Goal: Find specific page/section: Find specific page/section

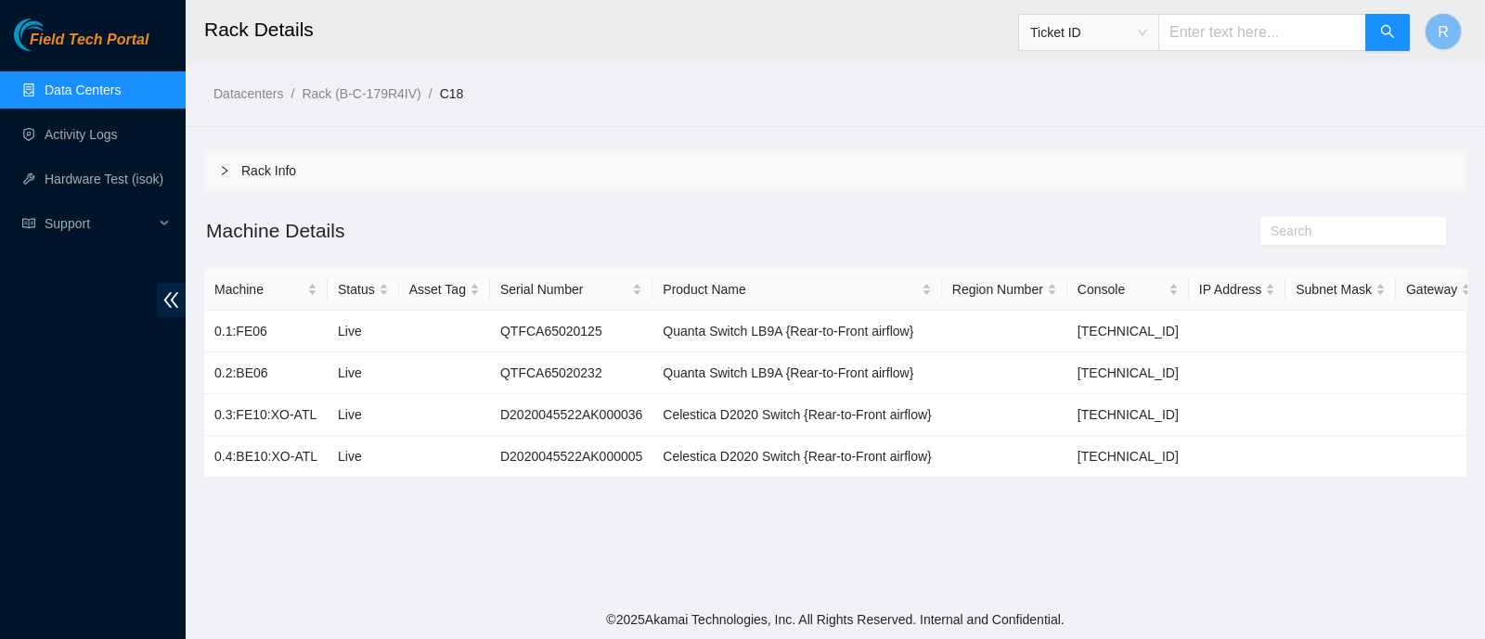
click at [1088, 44] on span "Ticket ID" at bounding box center [1088, 33] width 117 height 28
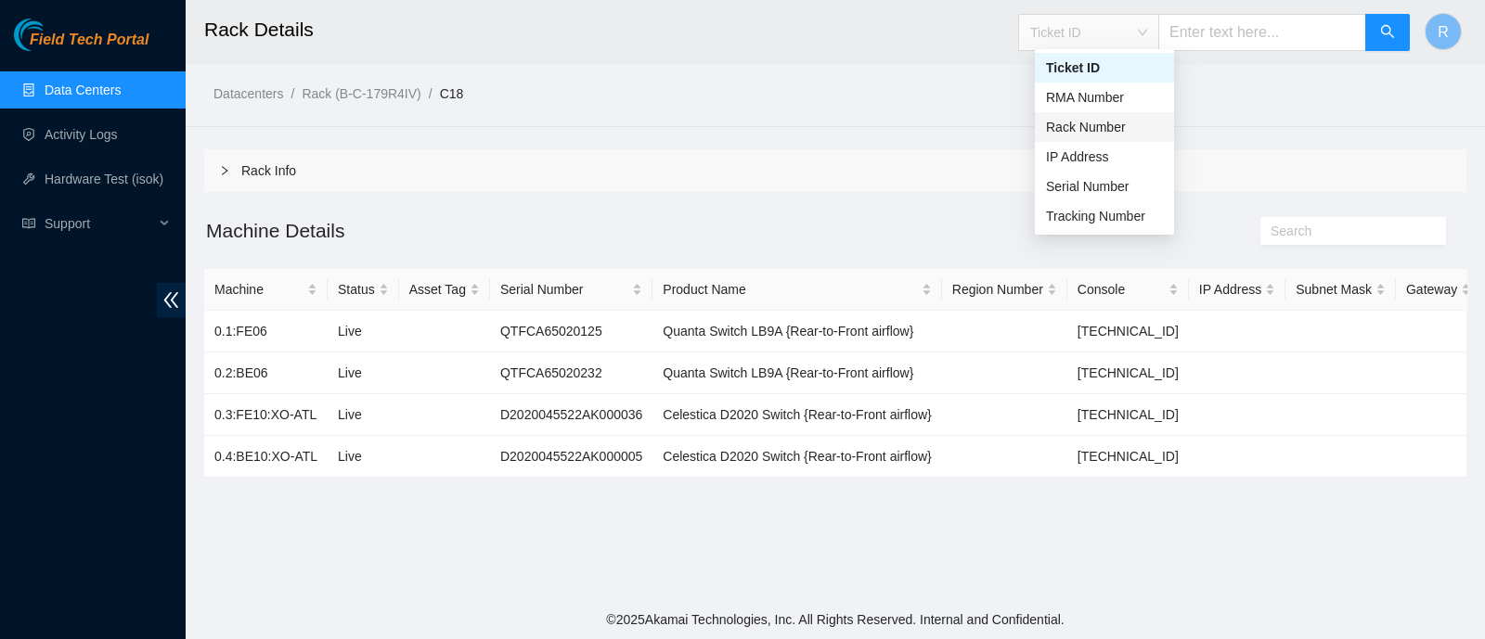
click at [1109, 129] on div "Rack Number" at bounding box center [1104, 127] width 117 height 20
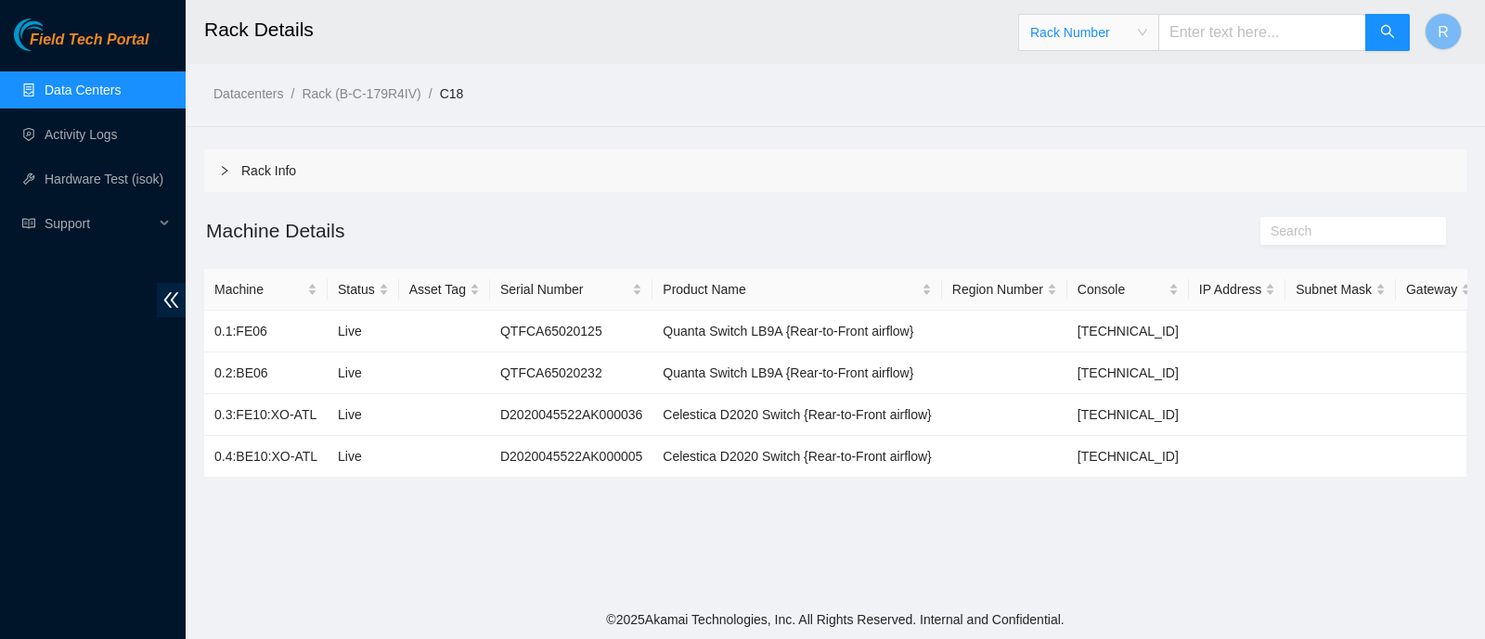
click at [1225, 44] on input "text" at bounding box center [1262, 32] width 208 height 37
type input "C19"
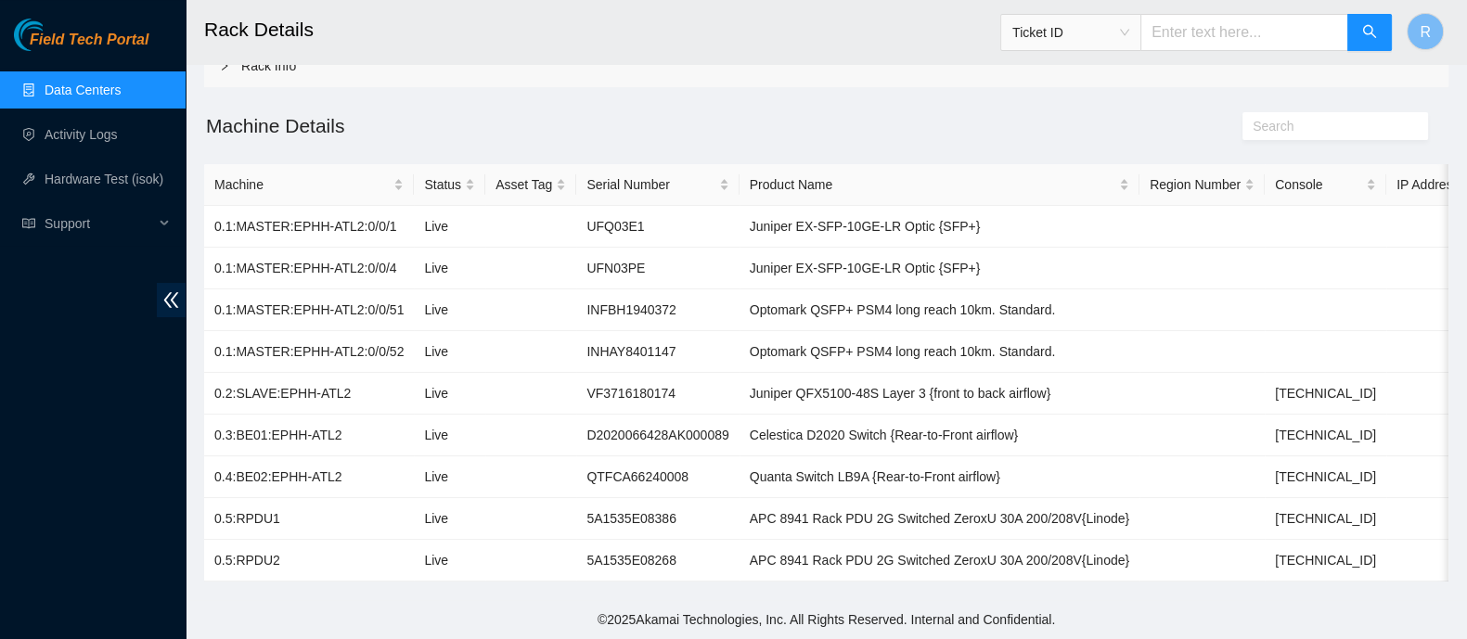
scroll to position [121, 0]
drag, startPoint x: 235, startPoint y: 211, endPoint x: 348, endPoint y: 211, distance: 113.2
click at [348, 211] on td "0.1:MASTER:EPHH-ATL2:0/0/1" at bounding box center [309, 227] width 210 height 42
copy td "MASTER:EPHH-ATL2"
click at [608, 375] on td "VF3716180174" at bounding box center [657, 394] width 162 height 42
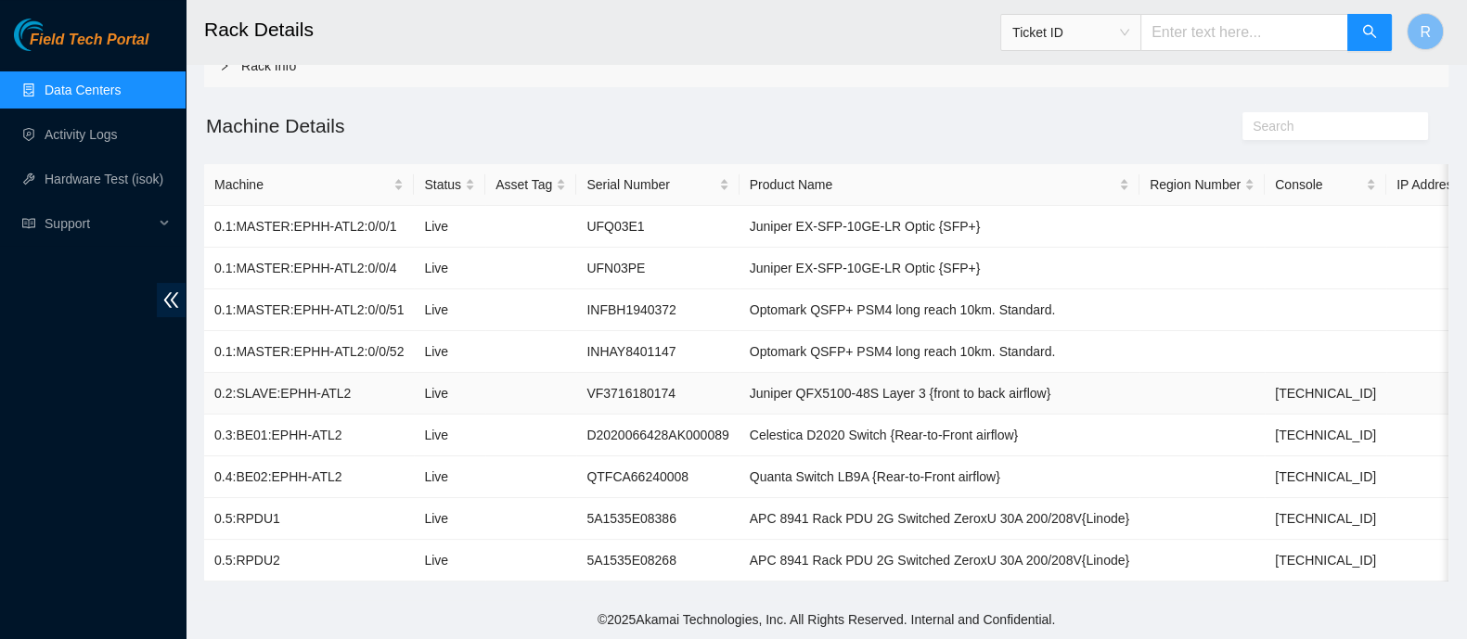
click at [608, 375] on td "VF3716180174" at bounding box center [657, 394] width 162 height 42
copy td "VF3716180174"
click at [624, 415] on td "D2020066428AK000089" at bounding box center [657, 436] width 162 height 42
copy td "D2020066428AK000089"
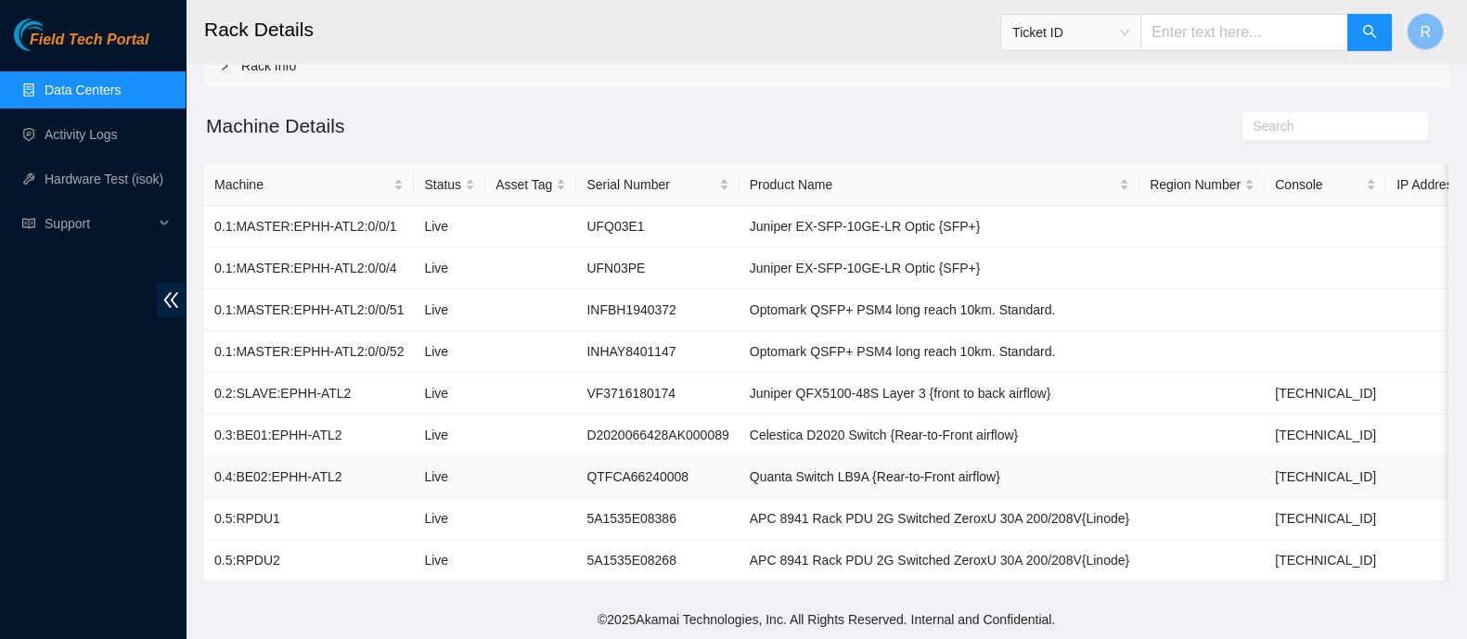
click at [599, 457] on td "QTFCA66240008" at bounding box center [657, 478] width 162 height 42
copy td "QTFCA66240008"
click at [1107, 43] on span "Ticket ID" at bounding box center [1070, 33] width 117 height 28
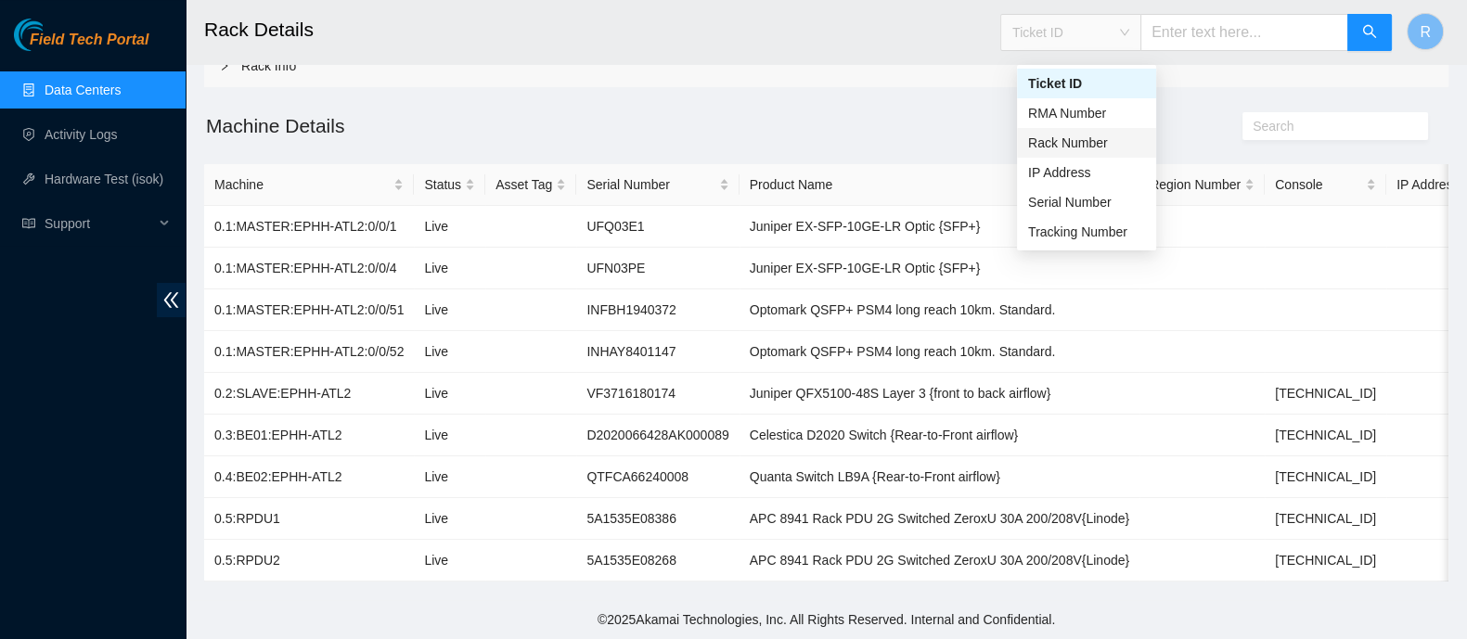
click at [1088, 133] on div "Rack Number" at bounding box center [1086, 143] width 117 height 20
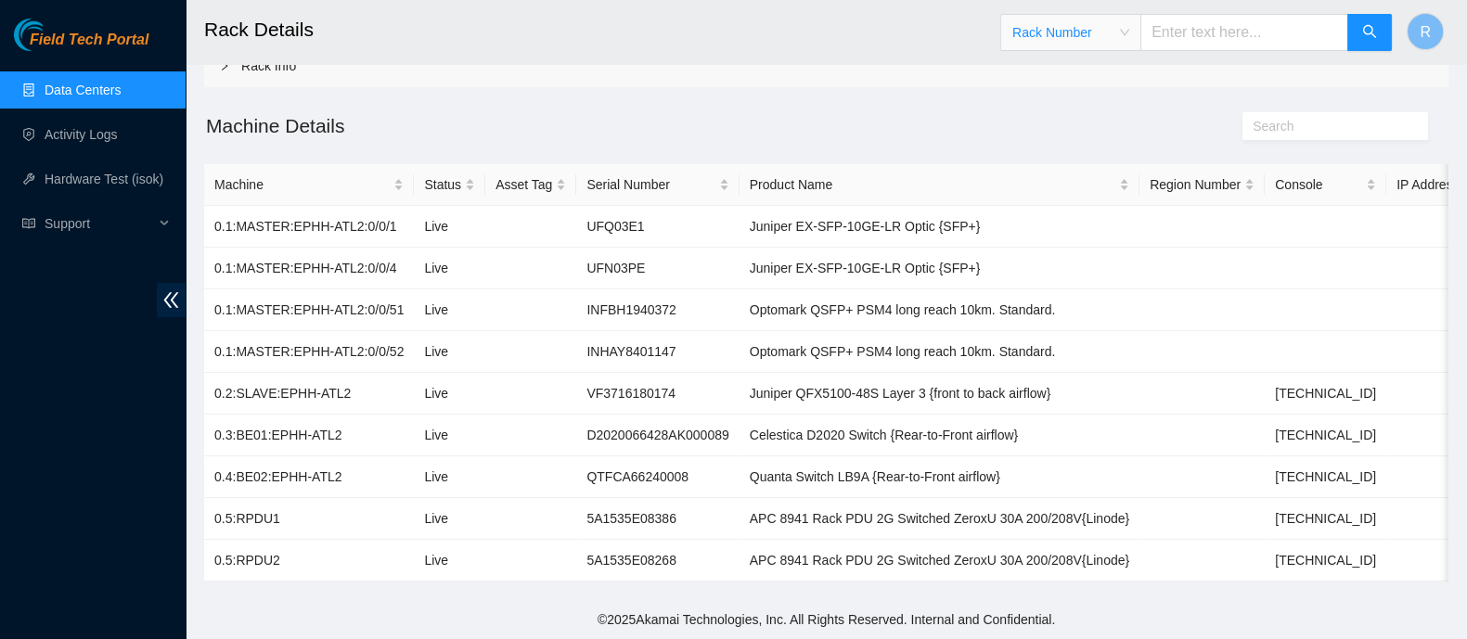
click at [1181, 19] on input "text" at bounding box center [1244, 32] width 208 height 37
type input "C18"
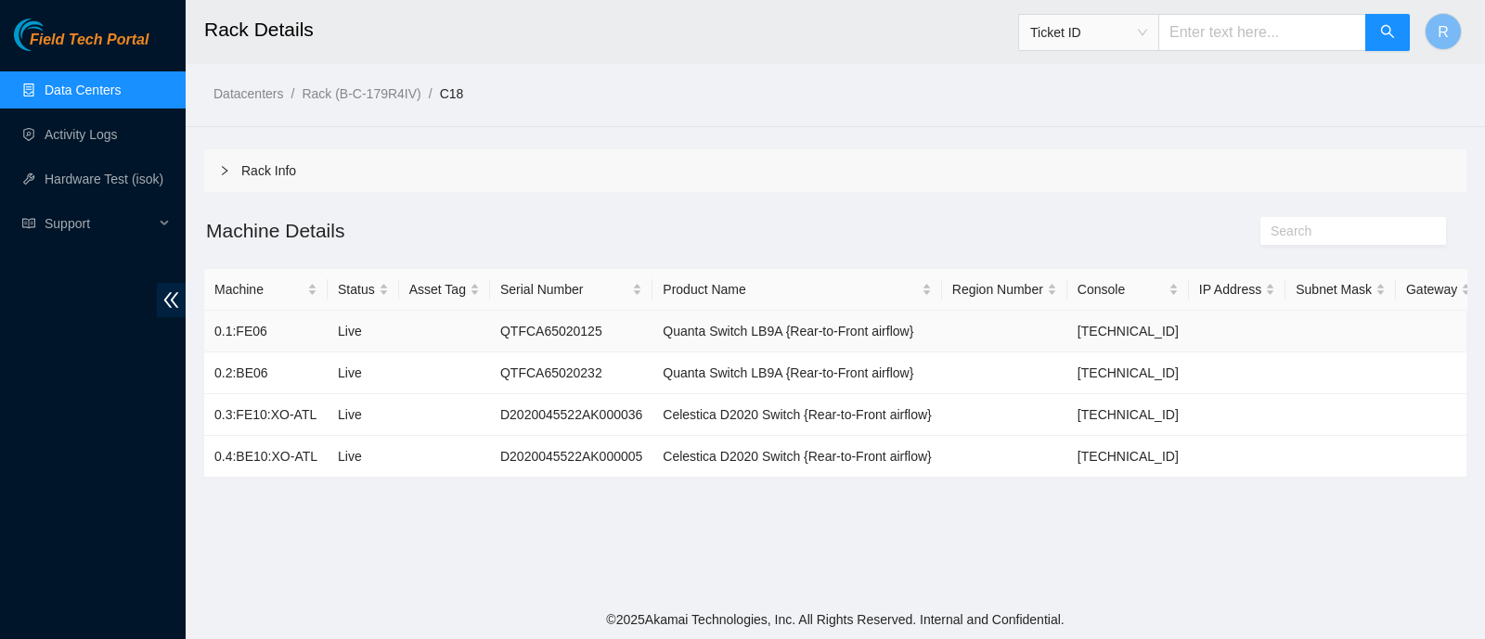
click at [547, 336] on td "QTFCA65020125" at bounding box center [571, 332] width 162 height 42
copy td "QTFCA65020125"
click at [560, 368] on td "QTFCA65020232" at bounding box center [571, 374] width 162 height 42
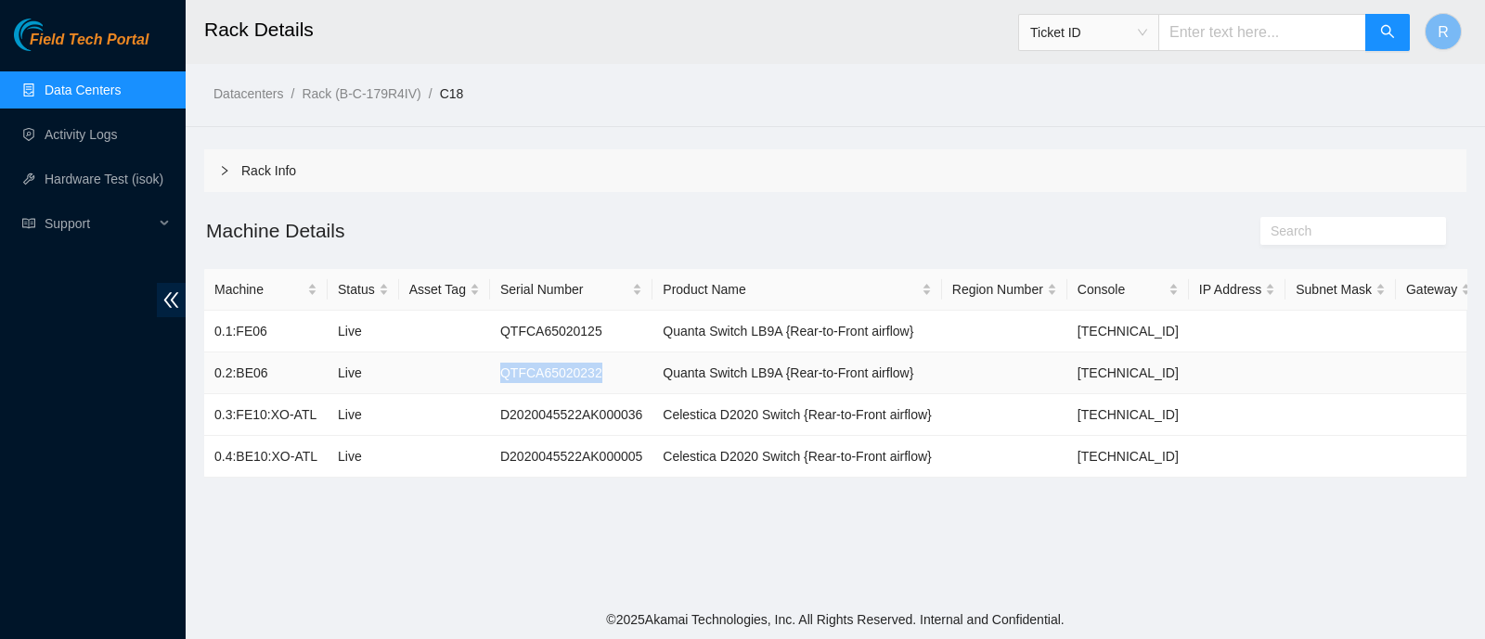
copy td "QTFCA65020232"
click at [541, 412] on td "D2020045522AK000036" at bounding box center [571, 415] width 162 height 42
copy td "D2020045522AK000036"
click at [530, 448] on td "D2020045522AK000005" at bounding box center [571, 457] width 162 height 42
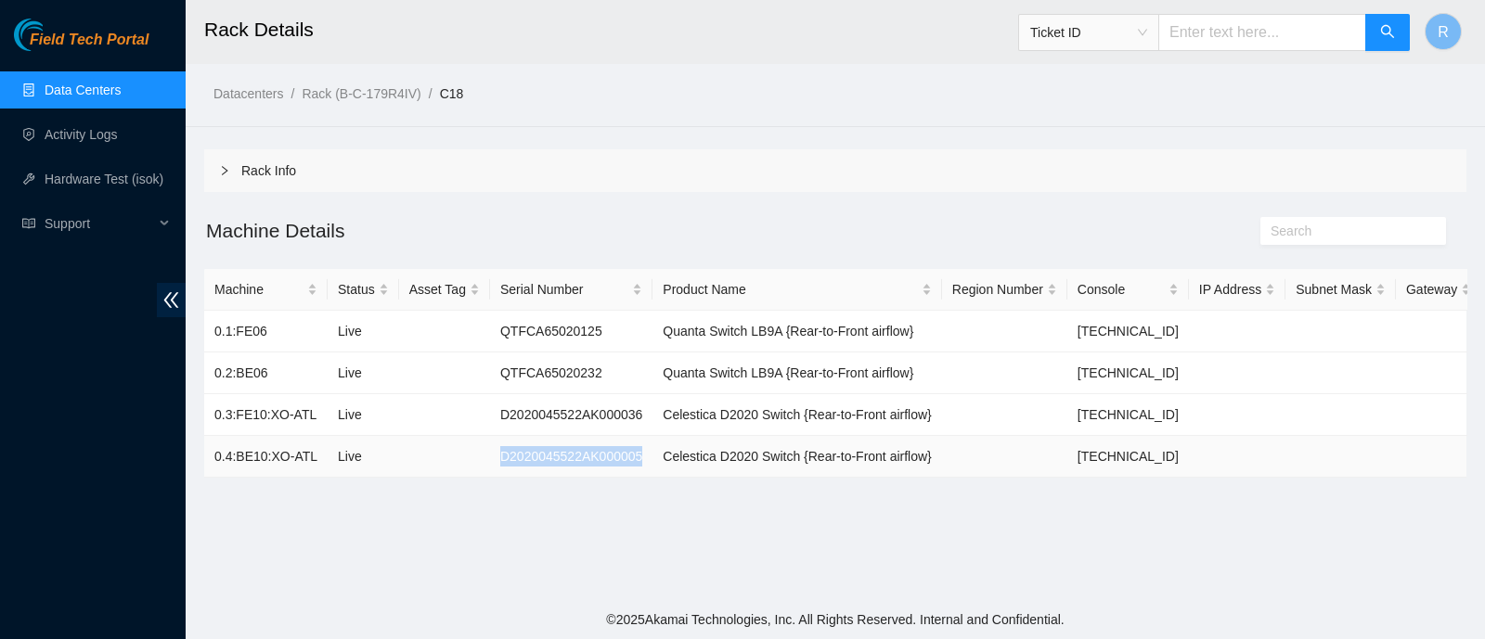
click at [530, 448] on td "D2020045522AK000005" at bounding box center [571, 457] width 162 height 42
copy td "D2020045522AK000005"
